Goal: Transaction & Acquisition: Book appointment/travel/reservation

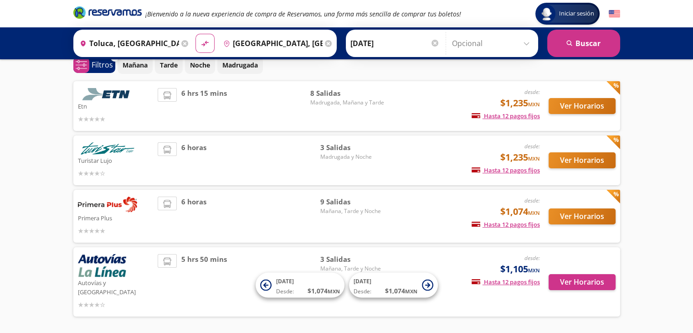
scroll to position [44, 0]
click at [579, 214] on button "Ver Horarios" at bounding box center [582, 216] width 67 height 16
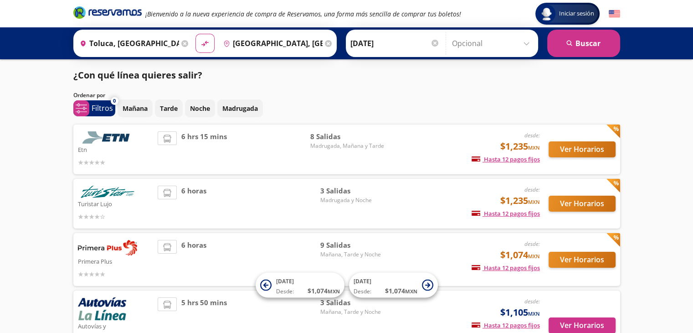
scroll to position [44, 0]
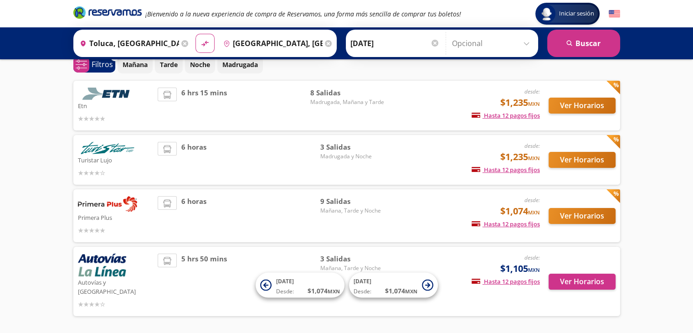
click at [256, 102] on div "6 hrs 15 mins" at bounding box center [234, 106] width 153 height 36
click at [553, 104] on button "Ver Horarios" at bounding box center [582, 106] width 67 height 16
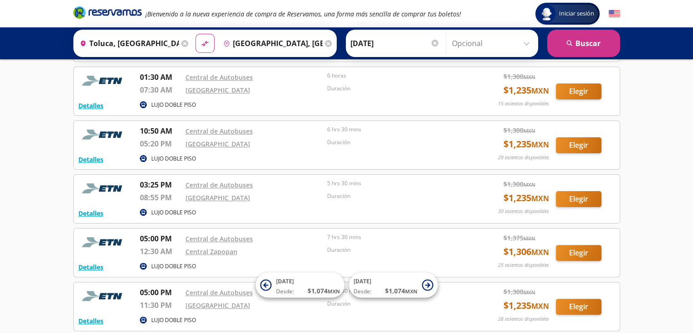
scroll to position [203, 0]
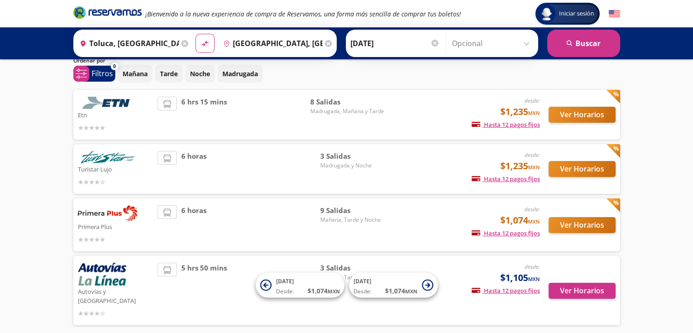
scroll to position [35, 0]
click at [598, 173] on button "Ver Horarios" at bounding box center [582, 169] width 67 height 16
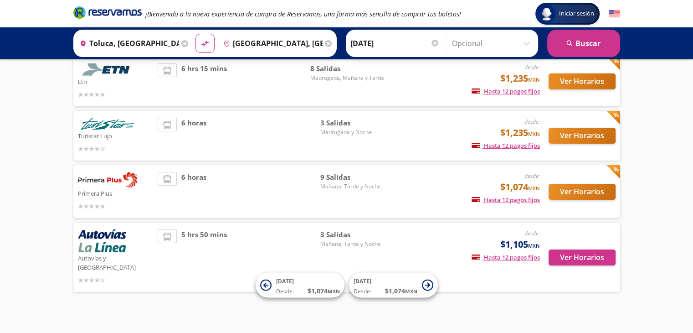
scroll to position [68, 0]
click at [575, 253] on button "Ver Horarios" at bounding box center [582, 257] width 67 height 16
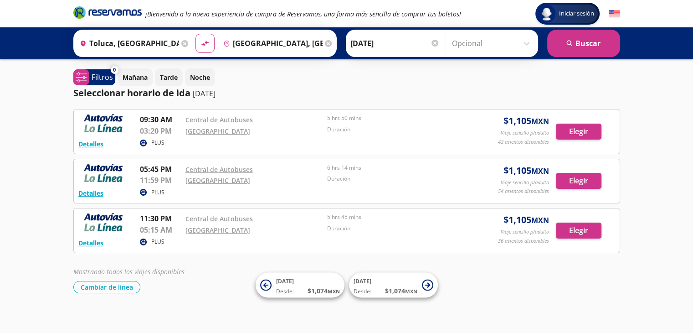
scroll to position [68, 0]
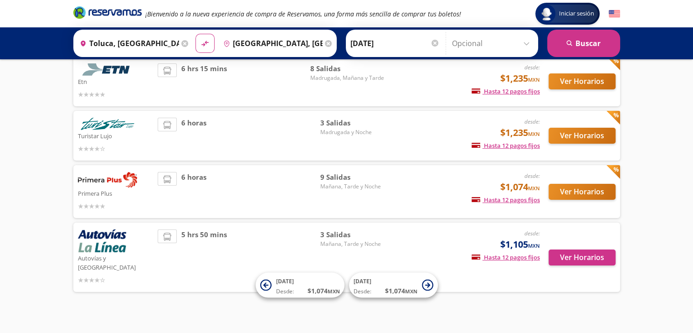
click at [325, 42] on icon at bounding box center [328, 43] width 7 height 7
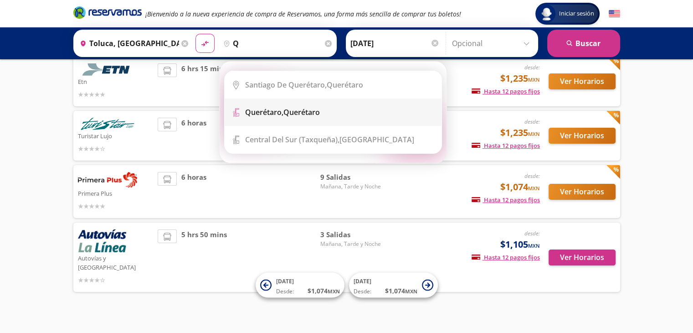
click at [317, 109] on div "Querétaro, Querétaro" at bounding box center [282, 112] width 75 height 10
type input "Querétaro, Querétaro"
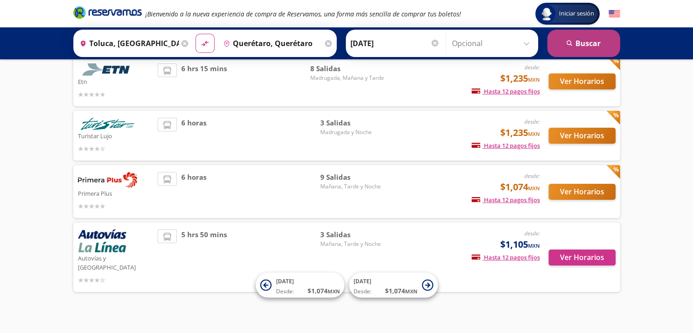
click at [569, 43] on icon "search" at bounding box center [570, 43] width 7 height 7
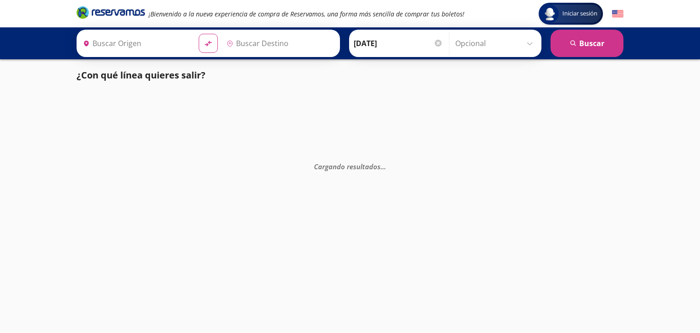
type input "Toluca, [GEOGRAPHIC_DATA]"
type input "Querétaro, Querétaro"
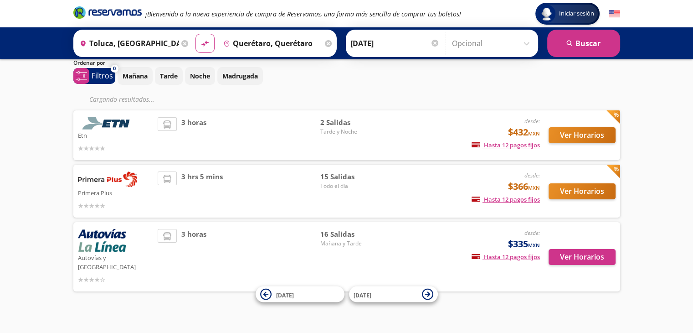
scroll to position [14, 0]
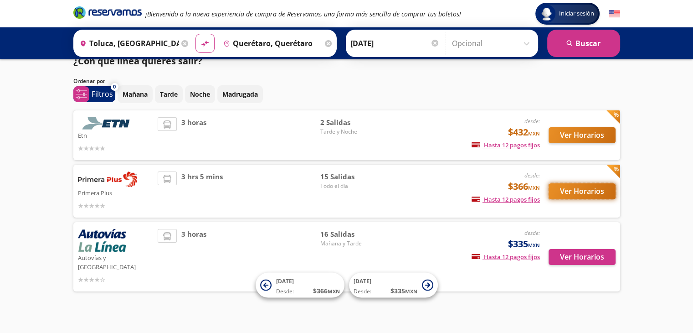
click at [592, 193] on button "Ver Horarios" at bounding box center [582, 191] width 67 height 16
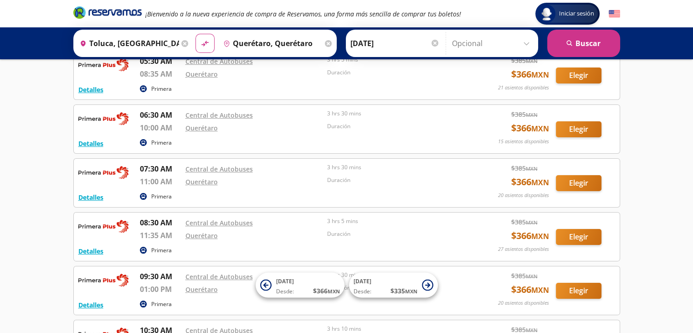
scroll to position [62, 0]
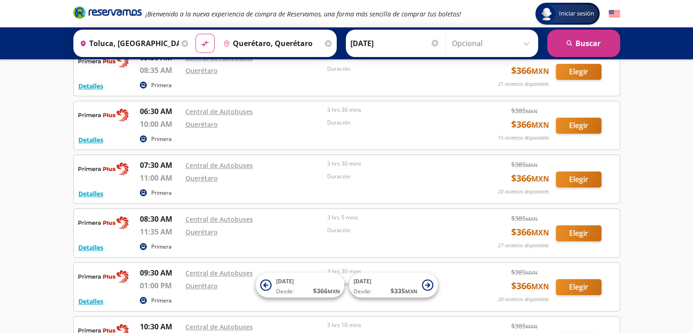
click at [181, 42] on icon at bounding box center [184, 43] width 7 height 7
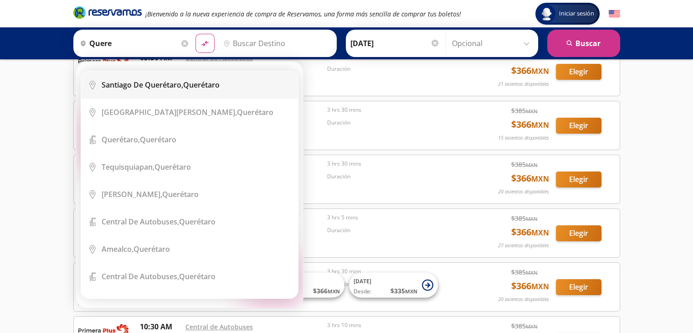
click at [138, 83] on b "Santiago de Querétaro," at bounding box center [143, 85] width 82 height 10
type input "[PERSON_NAME] de Querétaro, [GEOGRAPHIC_DATA]"
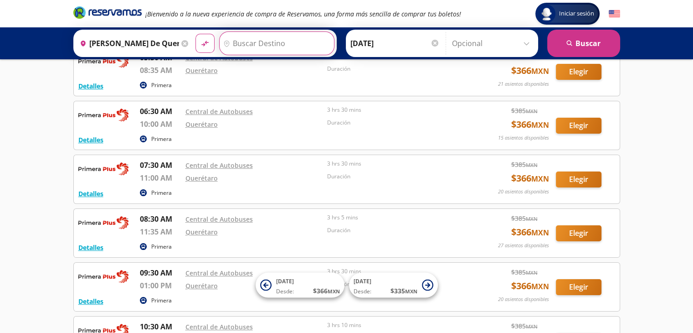
click at [279, 40] on input "Destino" at bounding box center [276, 43] width 112 height 23
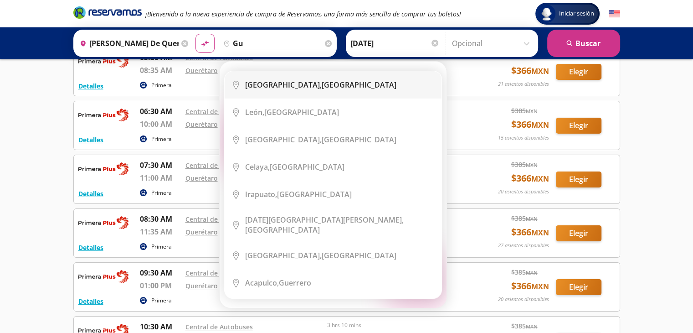
click at [276, 82] on b "[GEOGRAPHIC_DATA]," at bounding box center [283, 85] width 77 height 10
type input "[GEOGRAPHIC_DATA], [GEOGRAPHIC_DATA]"
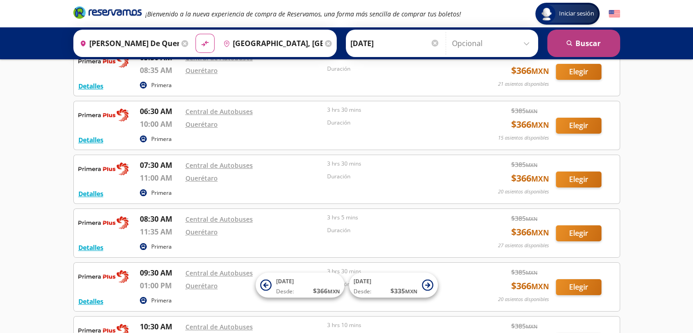
click at [578, 41] on button "search [GEOGRAPHIC_DATA]" at bounding box center [584, 43] width 73 height 27
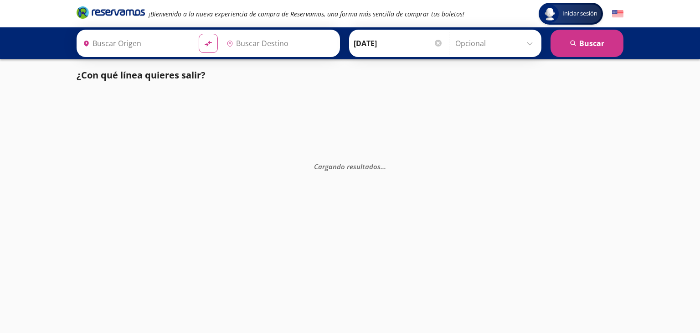
type input "[PERSON_NAME] de Querétaro, [GEOGRAPHIC_DATA]"
type input "[GEOGRAPHIC_DATA], [GEOGRAPHIC_DATA]"
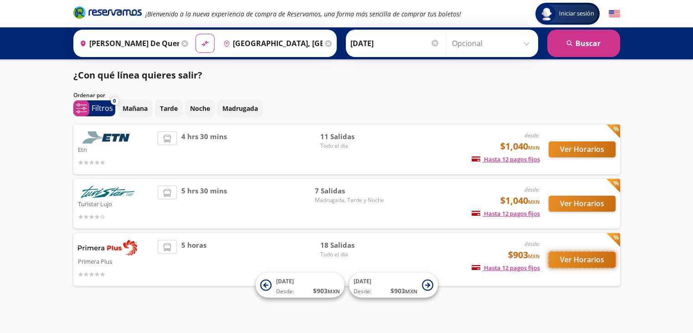
click at [593, 261] on button "Ver Horarios" at bounding box center [582, 260] width 67 height 16
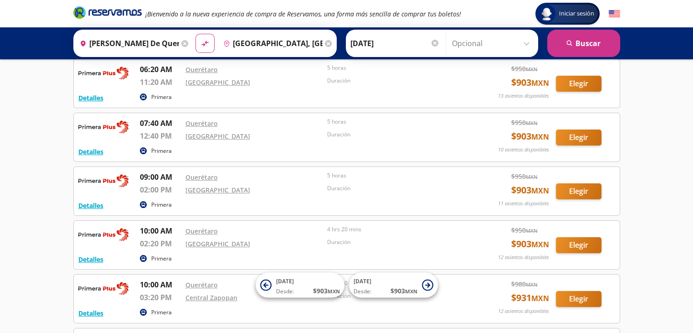
scroll to position [103, 0]
drag, startPoint x: 145, startPoint y: 242, endPoint x: 168, endPoint y: 245, distance: 22.6
click at [168, 245] on p "02:20 PM" at bounding box center [160, 243] width 41 height 11
click at [201, 257] on div "Primera" at bounding box center [302, 259] width 325 height 11
click at [181, 44] on icon at bounding box center [184, 43] width 7 height 7
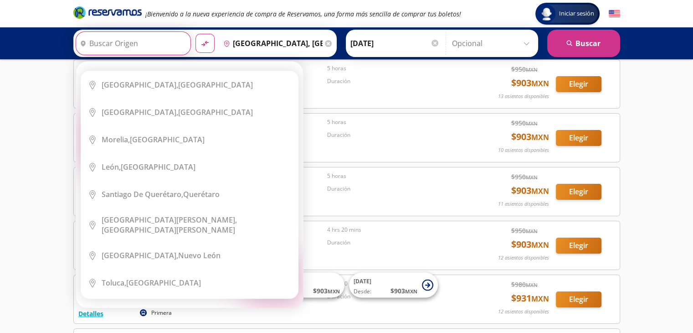
scroll to position [0, 0]
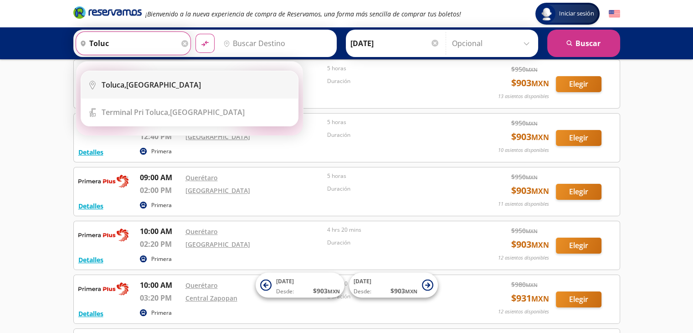
click at [131, 83] on div "Toluca, [GEOGRAPHIC_DATA]" at bounding box center [151, 85] width 99 height 10
type input "Toluca, [GEOGRAPHIC_DATA]"
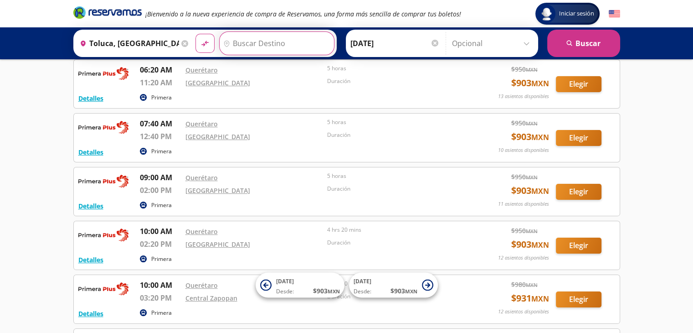
click at [262, 46] on input "Destino" at bounding box center [276, 43] width 112 height 23
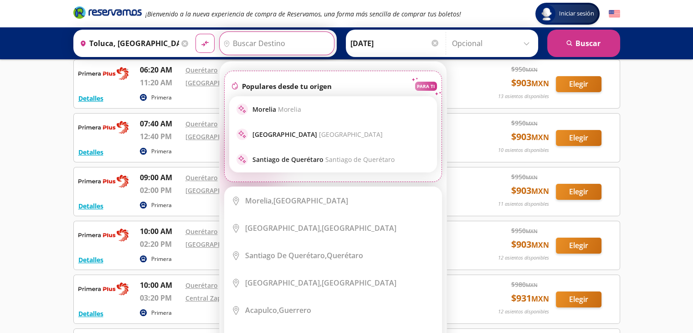
click at [262, 46] on input "Destino" at bounding box center [276, 43] width 112 height 23
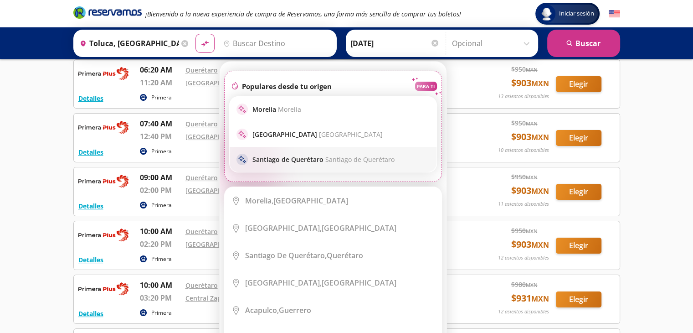
click at [261, 163] on p "Santiago de Querétaro Santiago de Querétaro" at bounding box center [324, 159] width 142 height 9
type input "[PERSON_NAME] de Querétaro, [GEOGRAPHIC_DATA]"
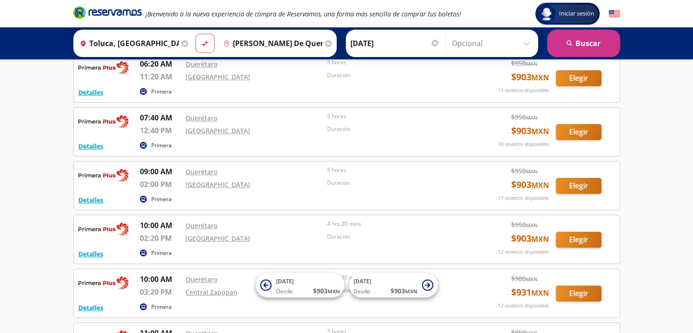
scroll to position [100, 0]
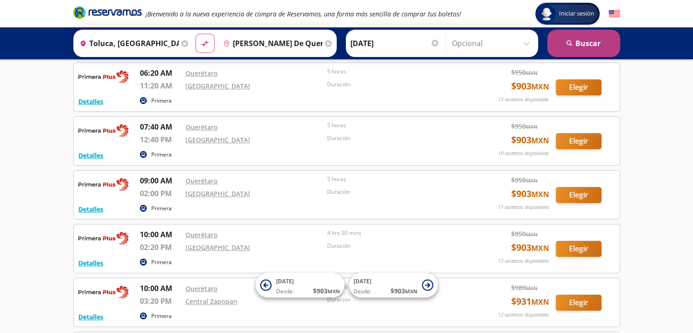
click at [589, 46] on button "search [GEOGRAPHIC_DATA]" at bounding box center [584, 43] width 73 height 27
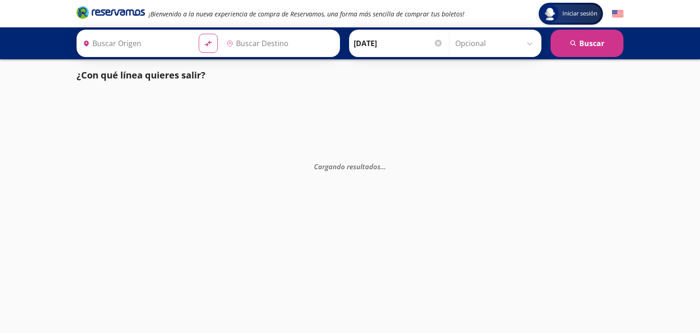
type input "Toluca, [GEOGRAPHIC_DATA]"
type input "[PERSON_NAME] de Querétaro, [GEOGRAPHIC_DATA]"
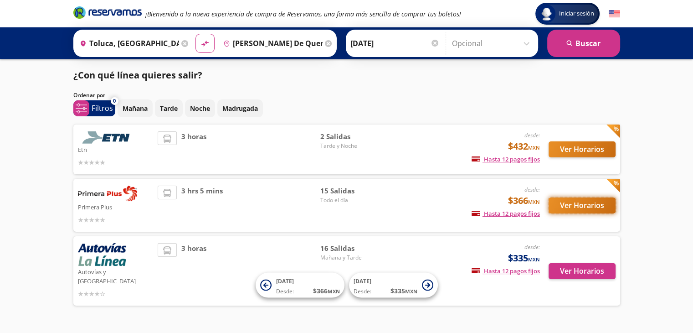
click at [575, 204] on button "Ver Horarios" at bounding box center [582, 205] width 67 height 16
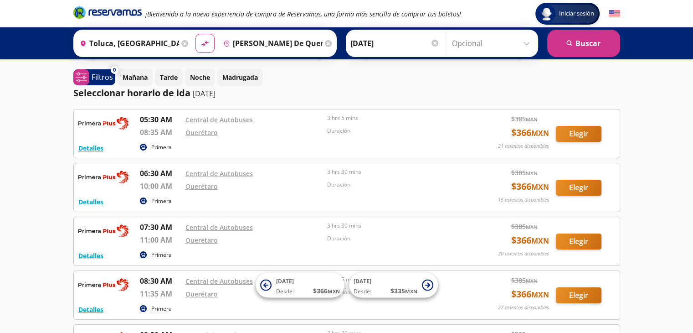
click at [325, 42] on icon at bounding box center [328, 43] width 7 height 7
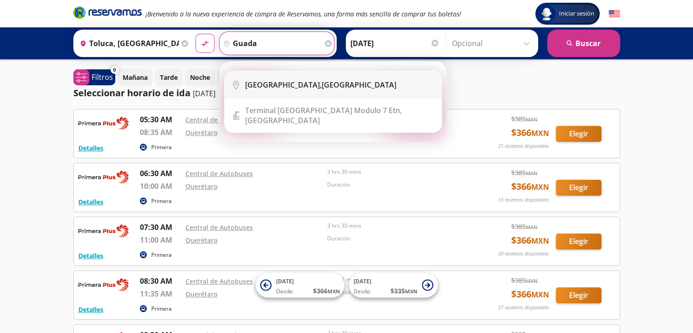
click at [285, 85] on b "[GEOGRAPHIC_DATA]," at bounding box center [283, 85] width 77 height 10
type input "[GEOGRAPHIC_DATA], [GEOGRAPHIC_DATA]"
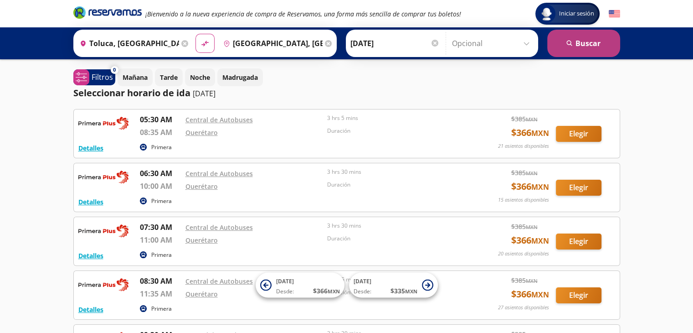
click at [574, 46] on button "search [GEOGRAPHIC_DATA]" at bounding box center [584, 43] width 73 height 27
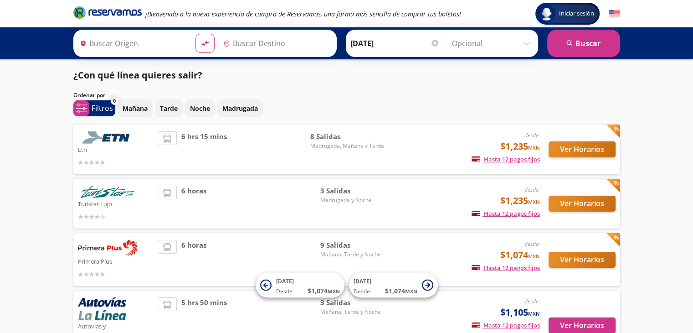
type input "[GEOGRAPHIC_DATA], [GEOGRAPHIC_DATA]"
type input "Toluca, [GEOGRAPHIC_DATA]"
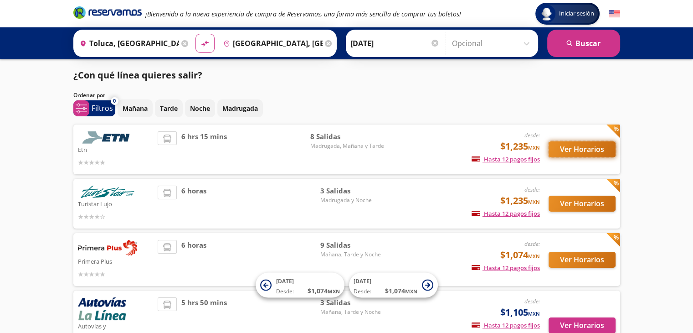
click at [584, 148] on button "Ver Horarios" at bounding box center [582, 149] width 67 height 16
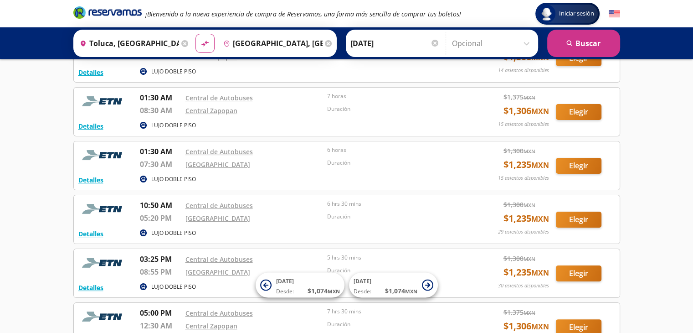
scroll to position [129, 0]
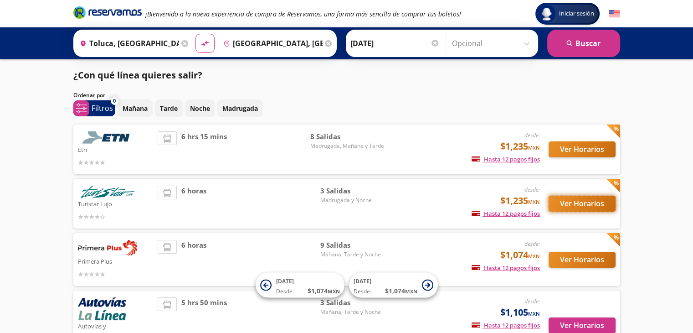
click at [565, 201] on button "Ver Horarios" at bounding box center [582, 204] width 67 height 16
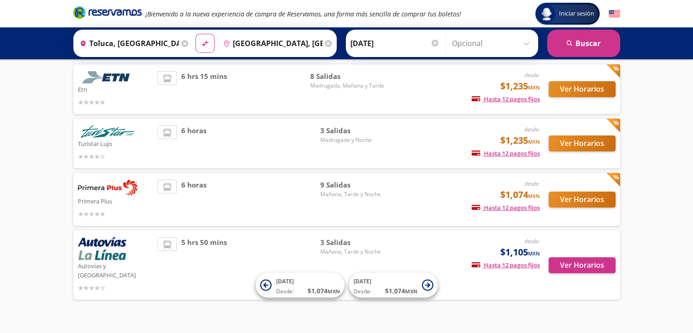
scroll to position [68, 0]
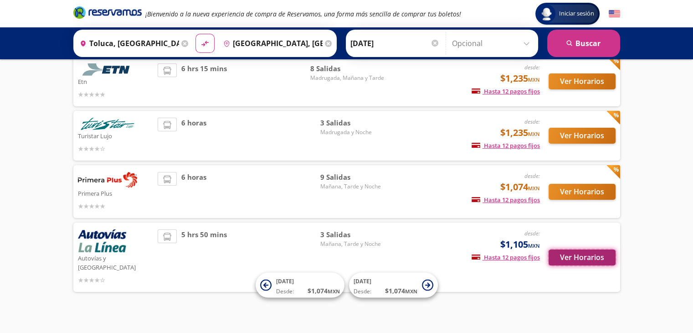
click at [576, 253] on button "Ver Horarios" at bounding box center [582, 257] width 67 height 16
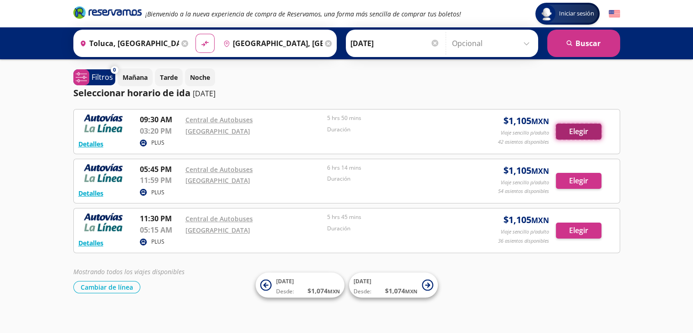
click at [581, 134] on button "Elegir" at bounding box center [579, 132] width 46 height 16
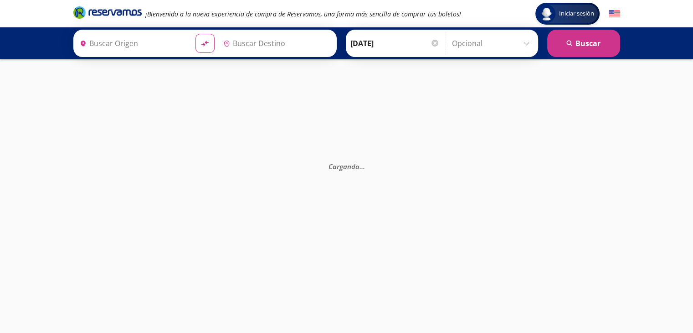
type input "Toluca, [GEOGRAPHIC_DATA]"
type input "[GEOGRAPHIC_DATA], [GEOGRAPHIC_DATA]"
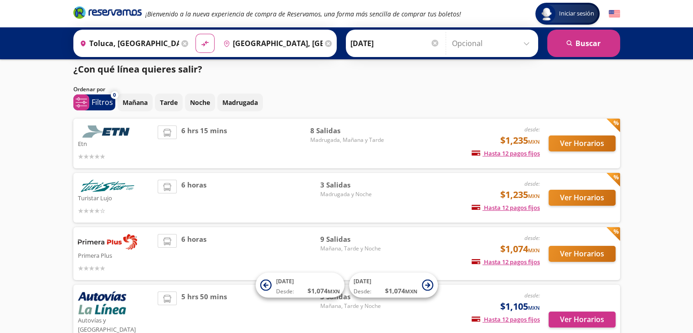
scroll to position [5, 0]
drag, startPoint x: 243, startPoint y: 130, endPoint x: 224, endPoint y: 214, distance: 86.4
click at [224, 214] on div "6 horas" at bounding box center [239, 198] width 163 height 36
click at [564, 253] on button "Ver Horarios" at bounding box center [582, 254] width 67 height 16
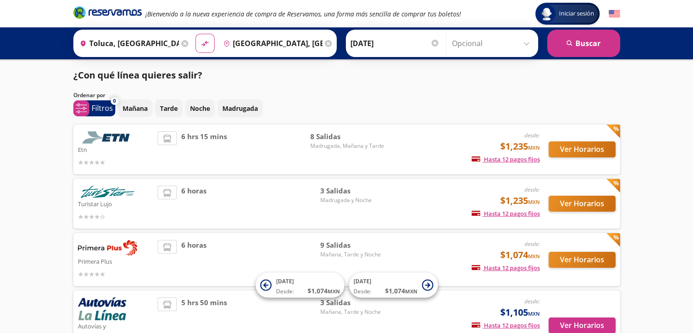
scroll to position [5, 0]
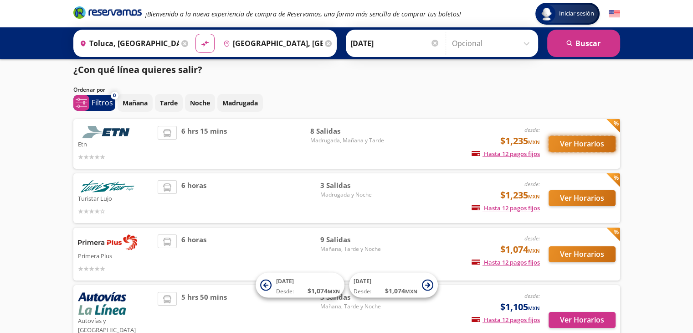
click at [579, 142] on button "Ver Horarios" at bounding box center [582, 144] width 67 height 16
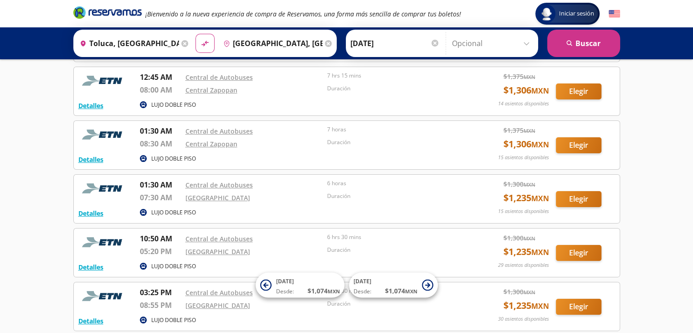
scroll to position [97, 0]
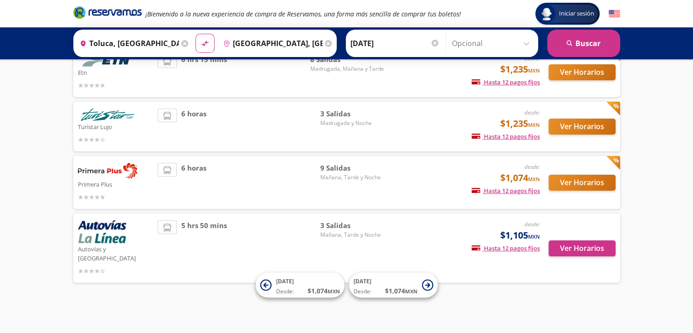
scroll to position [5, 0]
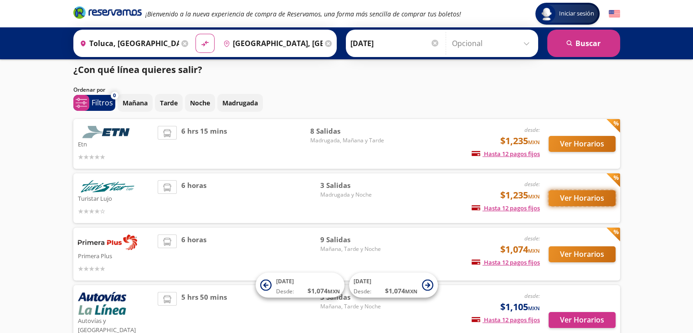
click at [565, 194] on button "Ver Horarios" at bounding box center [582, 198] width 67 height 16
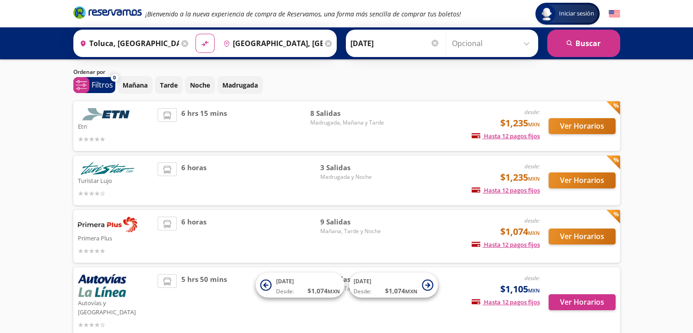
scroll to position [68, 0]
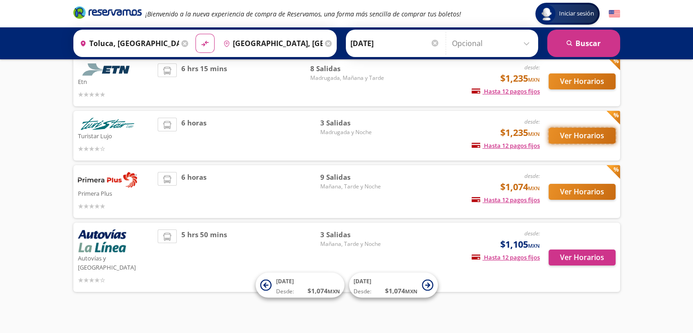
click at [565, 137] on button "Ver Horarios" at bounding box center [582, 136] width 67 height 16
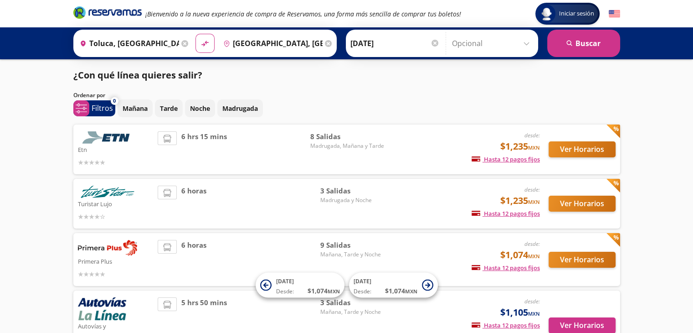
scroll to position [68, 0]
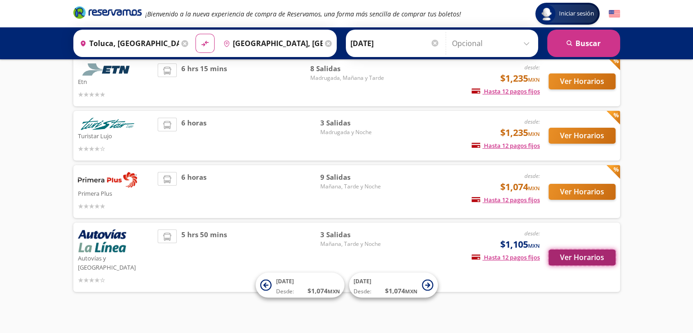
click at [593, 249] on button "Ver Horarios" at bounding box center [582, 257] width 67 height 16
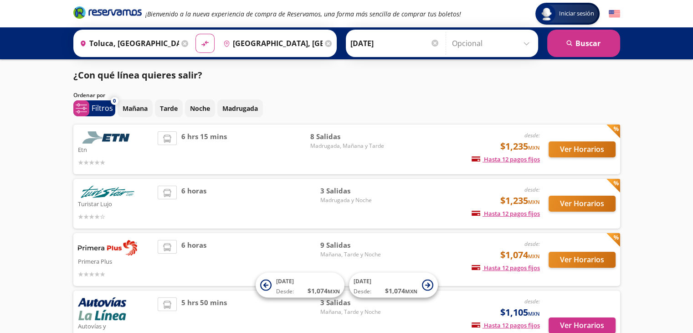
click at [181, 43] on icon at bounding box center [184, 43] width 7 height 7
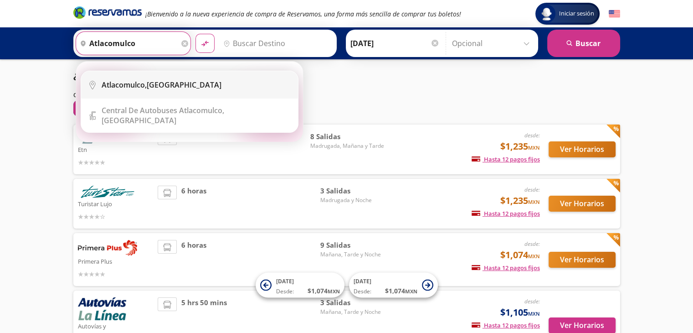
click at [161, 90] on li "City Icon [GEOGRAPHIC_DATA], [GEOGRAPHIC_DATA]" at bounding box center [189, 84] width 217 height 27
type input "Atlacomulco, [GEOGRAPHIC_DATA]"
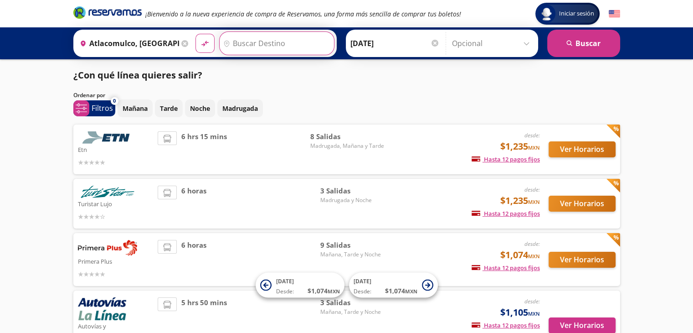
click at [264, 46] on input "Destino" at bounding box center [276, 43] width 112 height 23
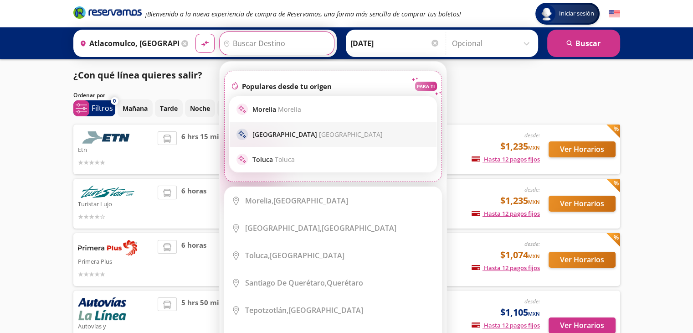
click at [287, 132] on p "Guadalajara [GEOGRAPHIC_DATA]" at bounding box center [318, 134] width 130 height 9
type input "[GEOGRAPHIC_DATA], [GEOGRAPHIC_DATA]"
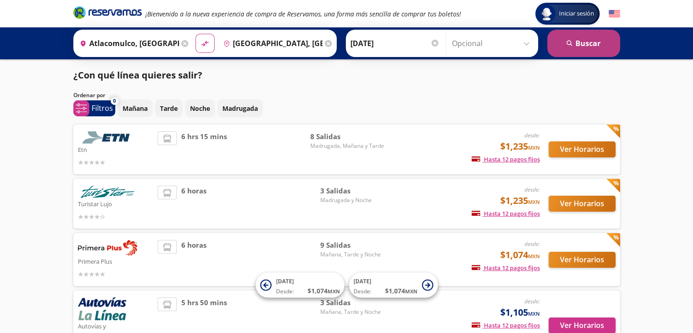
click at [600, 42] on button "search [GEOGRAPHIC_DATA]" at bounding box center [584, 43] width 73 height 27
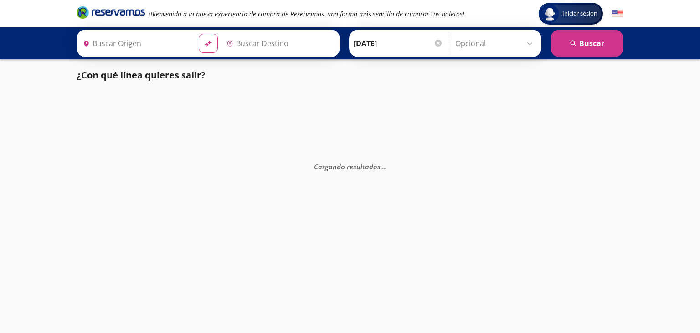
type input "Atlacomulco, [GEOGRAPHIC_DATA]"
type input "[GEOGRAPHIC_DATA], [GEOGRAPHIC_DATA]"
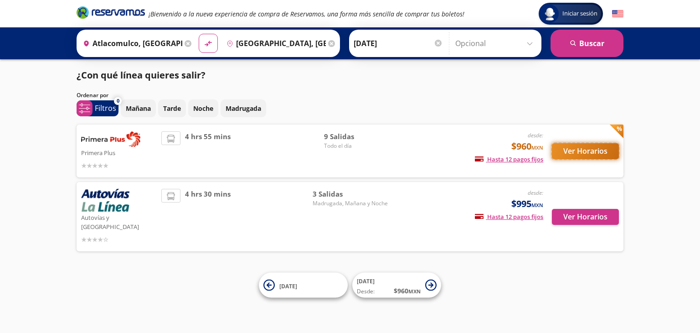
click at [574, 149] on button "Ver Horarios" at bounding box center [585, 151] width 67 height 16
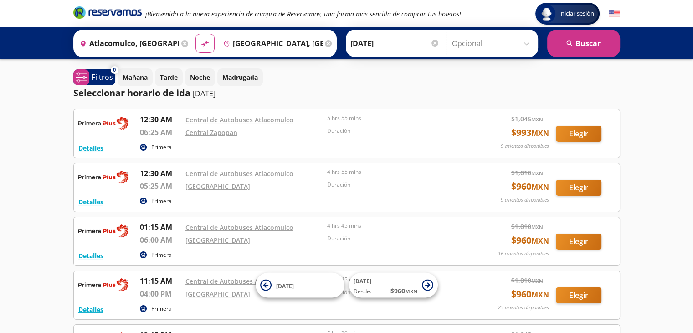
click at [181, 44] on icon at bounding box center [184, 43] width 7 height 7
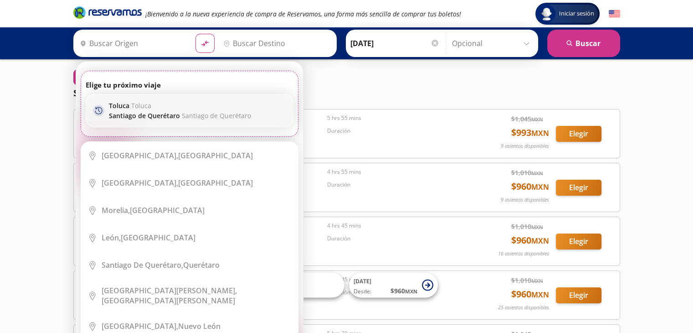
click at [116, 103] on p "Toluca Toluca" at bounding box center [180, 105] width 142 height 9
type input "Toluca, [GEOGRAPHIC_DATA]"
type input "[PERSON_NAME] de Querétaro, [GEOGRAPHIC_DATA]"
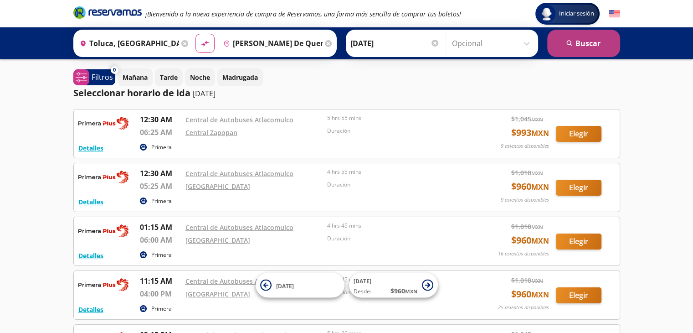
click at [565, 36] on button "search [GEOGRAPHIC_DATA]" at bounding box center [584, 43] width 73 height 27
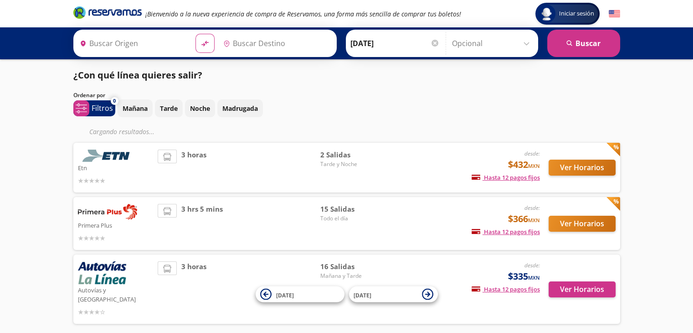
type input "[PERSON_NAME] de Querétaro, [GEOGRAPHIC_DATA]"
type input "Toluca, [GEOGRAPHIC_DATA]"
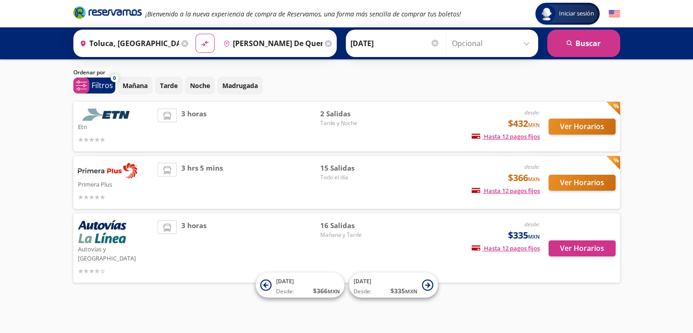
scroll to position [14, 0]
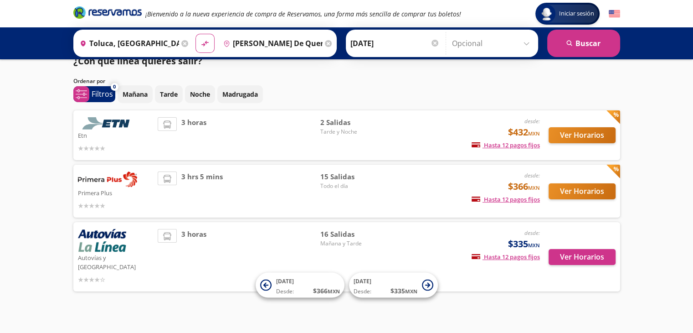
click at [325, 42] on icon at bounding box center [328, 43] width 7 height 7
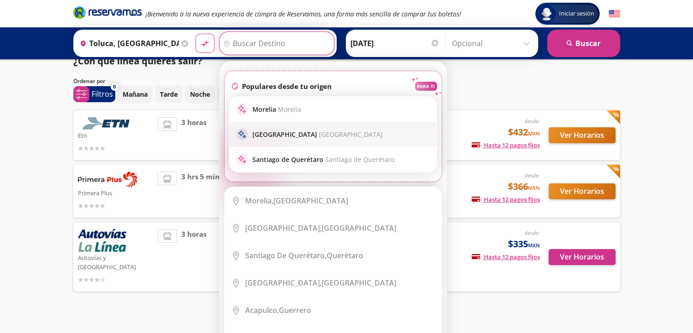
click at [283, 131] on p "Guadalajara [GEOGRAPHIC_DATA]" at bounding box center [318, 134] width 130 height 9
type input "[GEOGRAPHIC_DATA], [GEOGRAPHIC_DATA]"
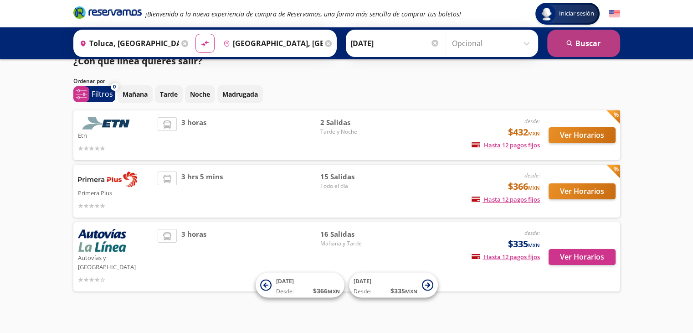
click at [602, 45] on button "search [GEOGRAPHIC_DATA]" at bounding box center [584, 43] width 73 height 27
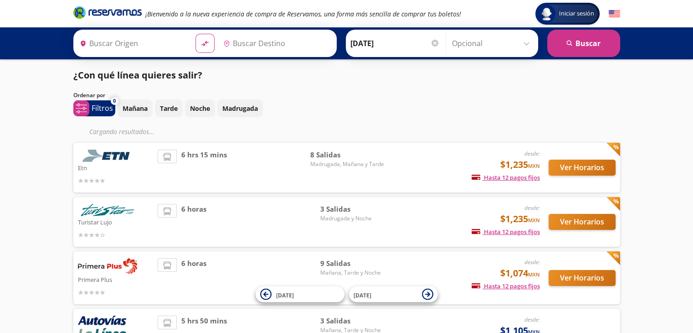
type input "Toluca, [GEOGRAPHIC_DATA]"
type input "[GEOGRAPHIC_DATA], [GEOGRAPHIC_DATA]"
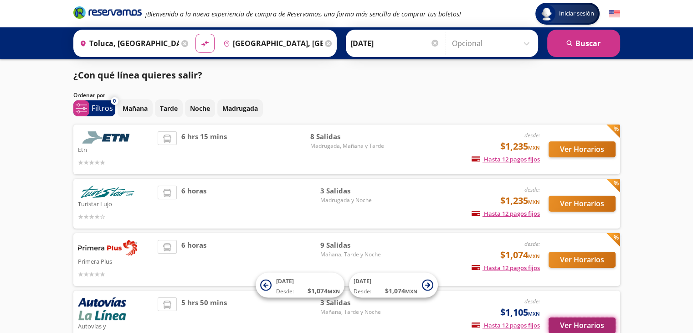
click at [572, 319] on button "Ver Horarios" at bounding box center [582, 325] width 67 height 16
click at [589, 151] on button "Ver Horarios" at bounding box center [582, 149] width 67 height 16
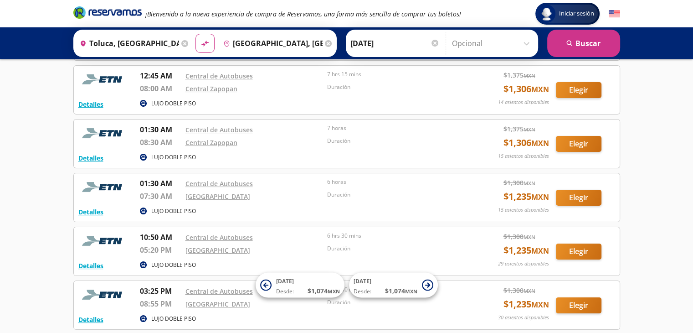
scroll to position [97, 0]
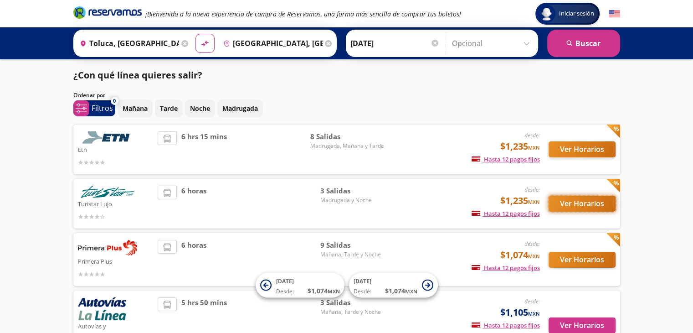
click at [584, 203] on button "Ver Horarios" at bounding box center [582, 204] width 67 height 16
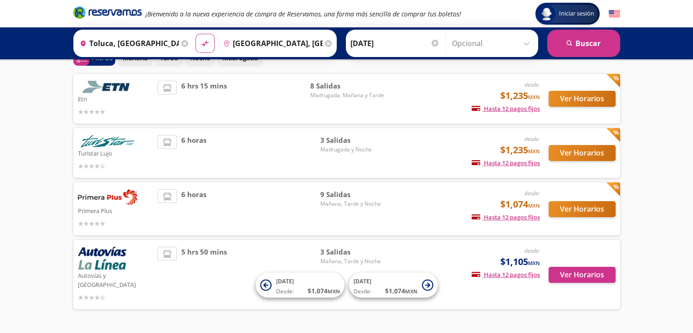
scroll to position [67, 0]
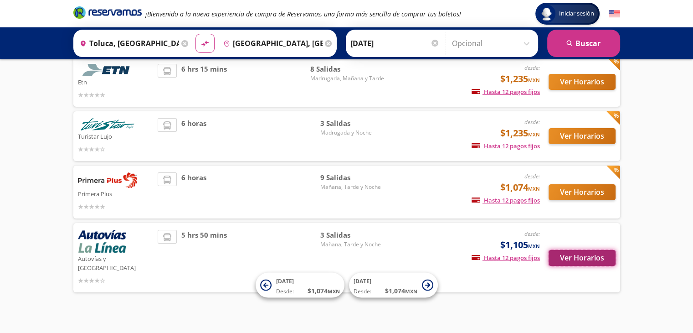
click at [591, 250] on button "Ver Horarios" at bounding box center [582, 258] width 67 height 16
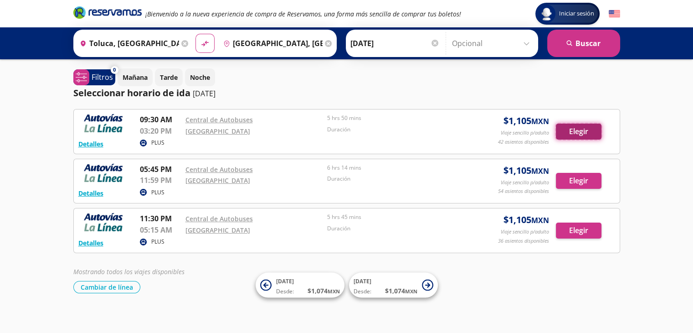
click at [582, 132] on button "Elegir" at bounding box center [579, 132] width 46 height 16
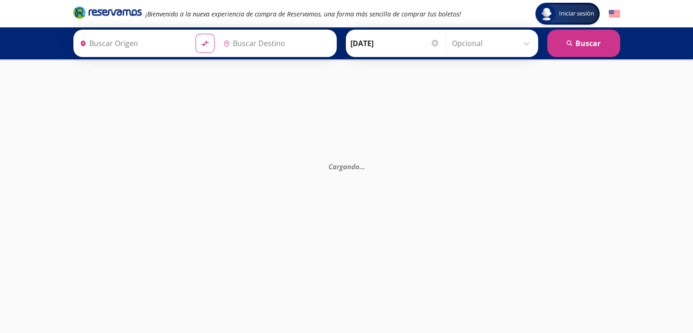
type input "Toluca, [GEOGRAPHIC_DATA]"
type input "[GEOGRAPHIC_DATA], [GEOGRAPHIC_DATA]"
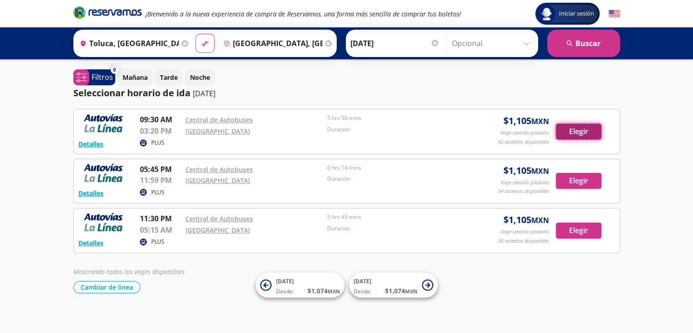
click at [574, 132] on button "Elegir" at bounding box center [579, 132] width 46 height 16
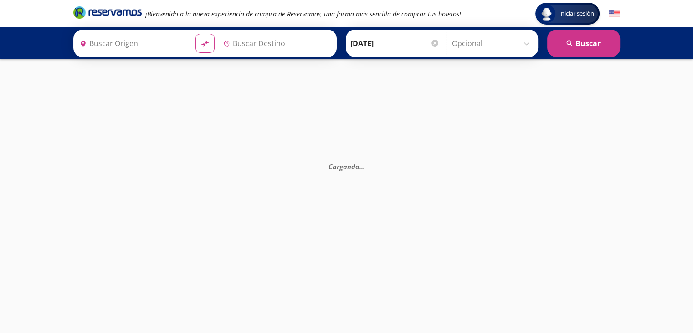
type input "Toluca, [GEOGRAPHIC_DATA]"
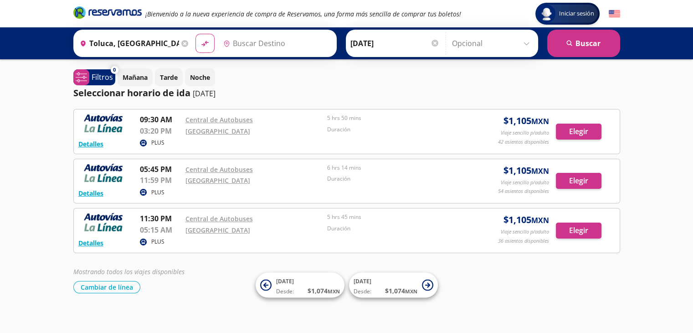
type input "[GEOGRAPHIC_DATA], [GEOGRAPHIC_DATA]"
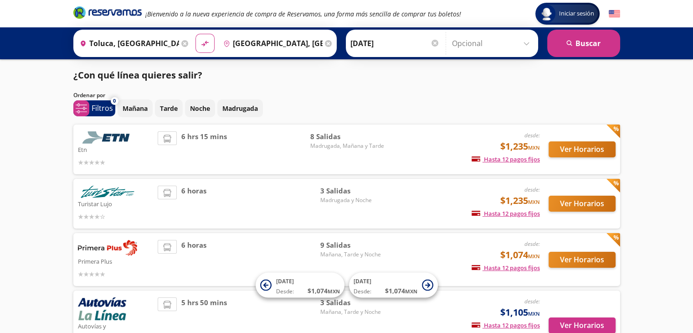
scroll to position [67, 0]
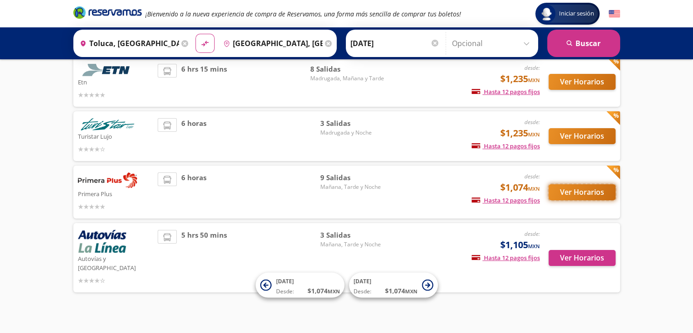
click at [579, 192] on button "Ver Horarios" at bounding box center [582, 192] width 67 height 16
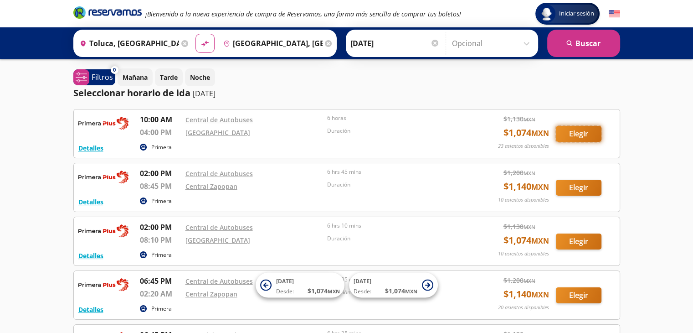
click at [566, 132] on button "Elegir" at bounding box center [579, 134] width 46 height 16
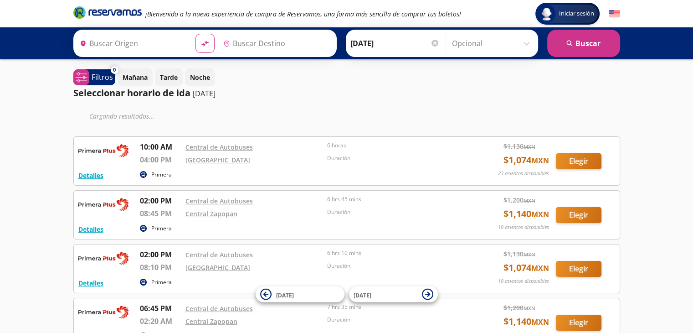
type input "Toluca, [GEOGRAPHIC_DATA]"
type input "[GEOGRAPHIC_DATA], [GEOGRAPHIC_DATA]"
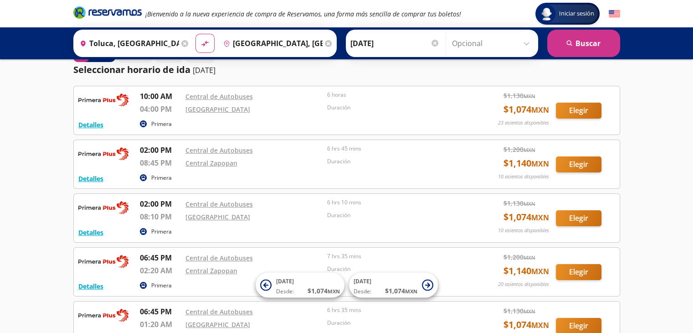
scroll to position [24, 0]
